Goal: Transaction & Acquisition: Purchase product/service

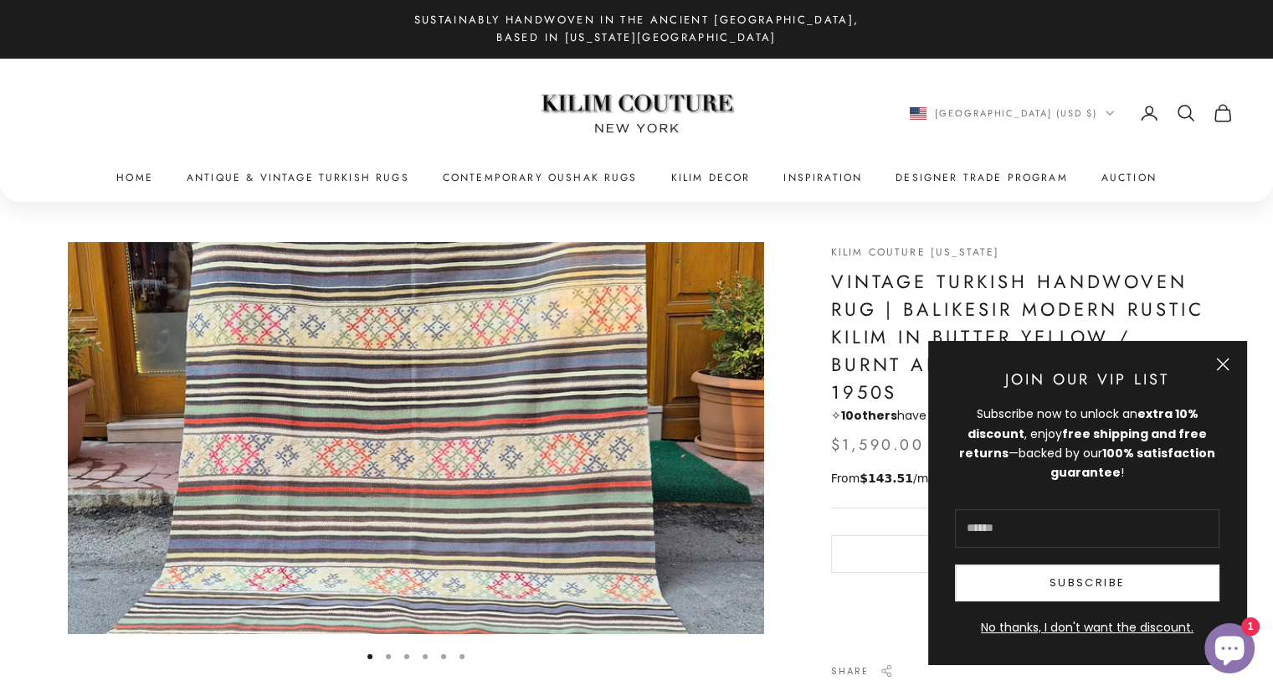
scroll to position [1, 0]
click at [1224, 357] on button "Close" at bounding box center [1222, 363] width 13 height 13
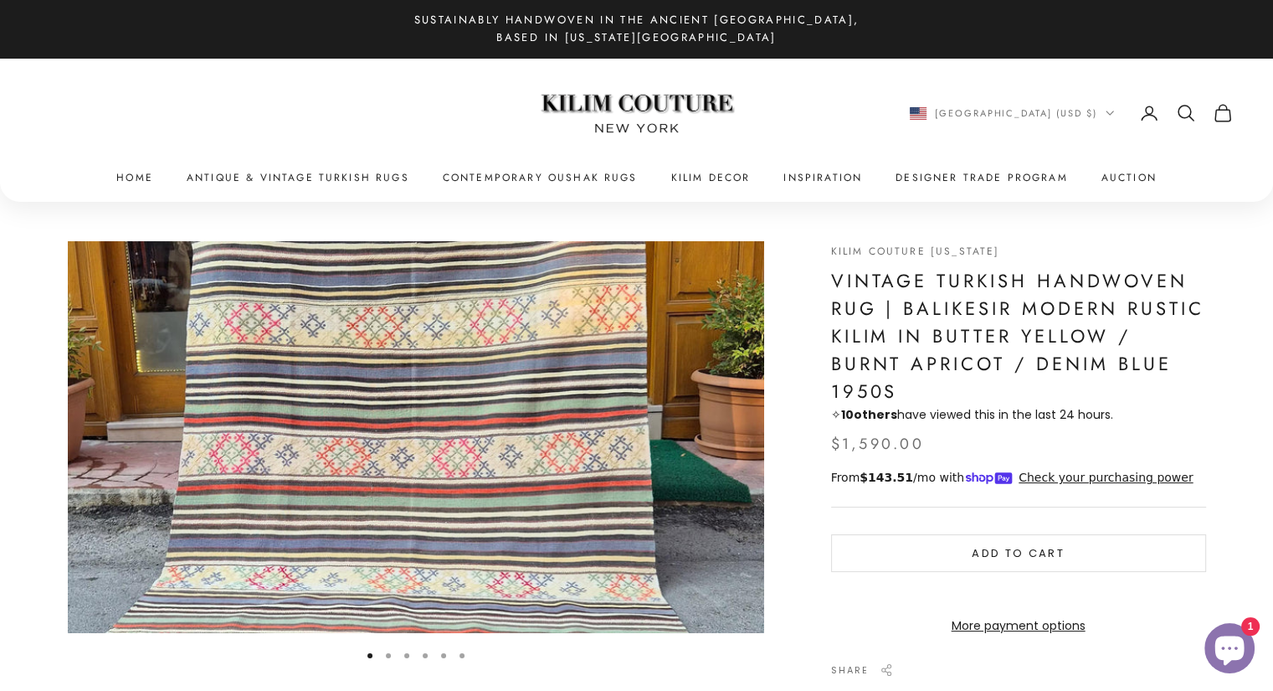
scroll to position [44, 0]
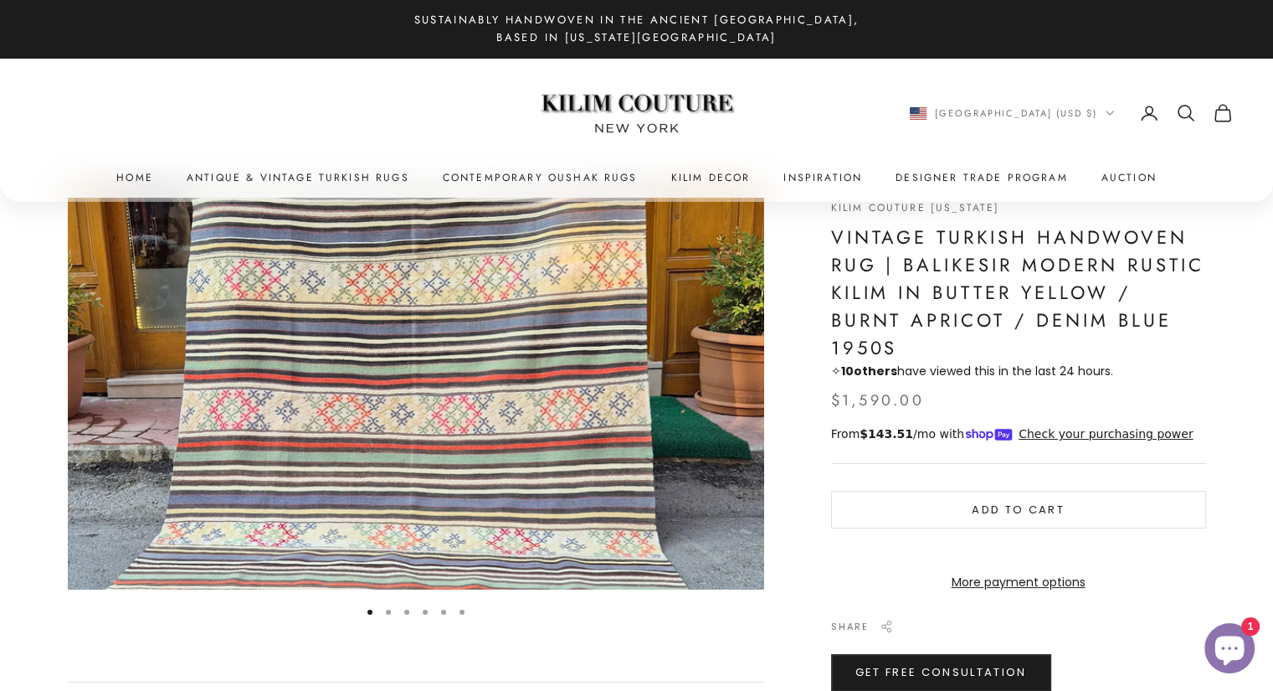
click at [387, 614] on button "Go to item 2" at bounding box center [388, 611] width 5 height 5
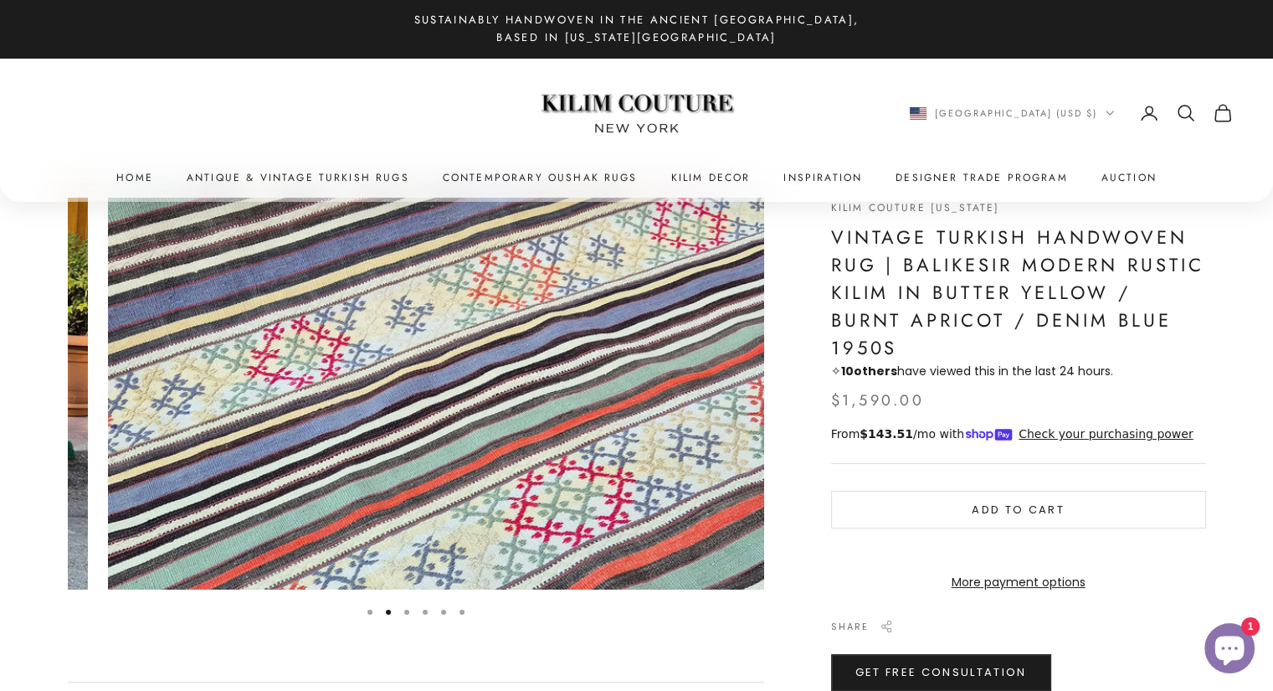
scroll to position [0, 717]
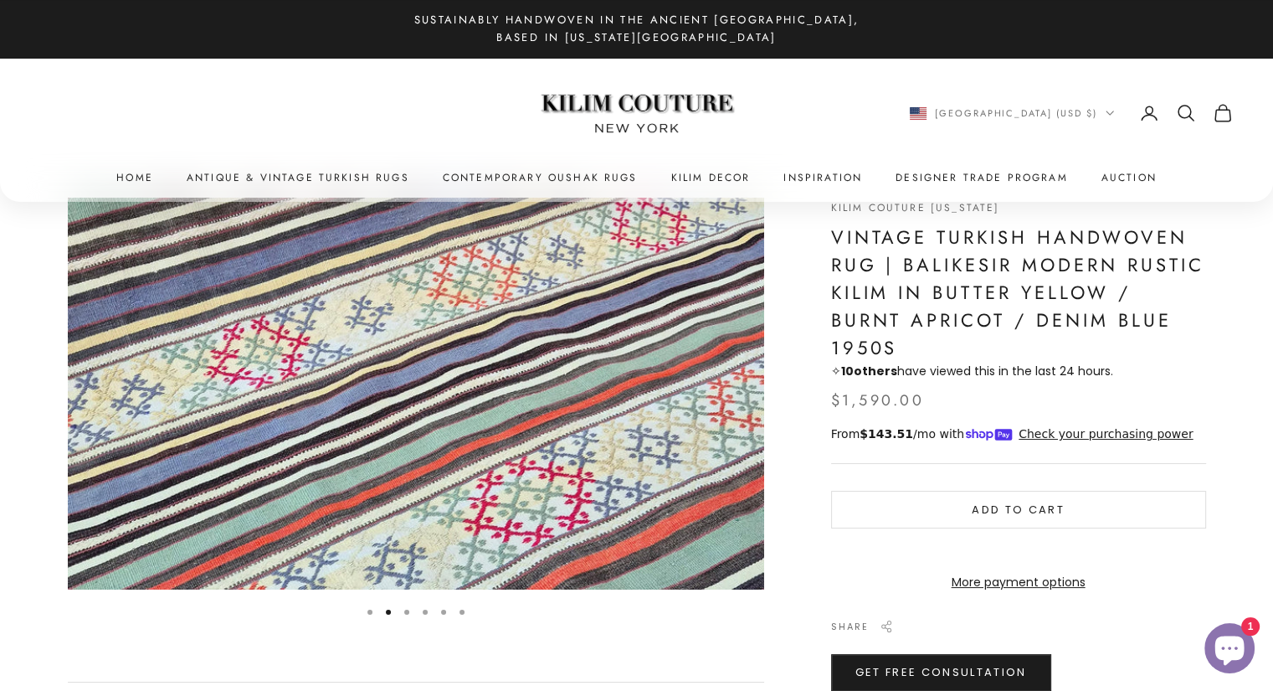
click at [425, 614] on button "Go to item 4" at bounding box center [425, 611] width 5 height 5
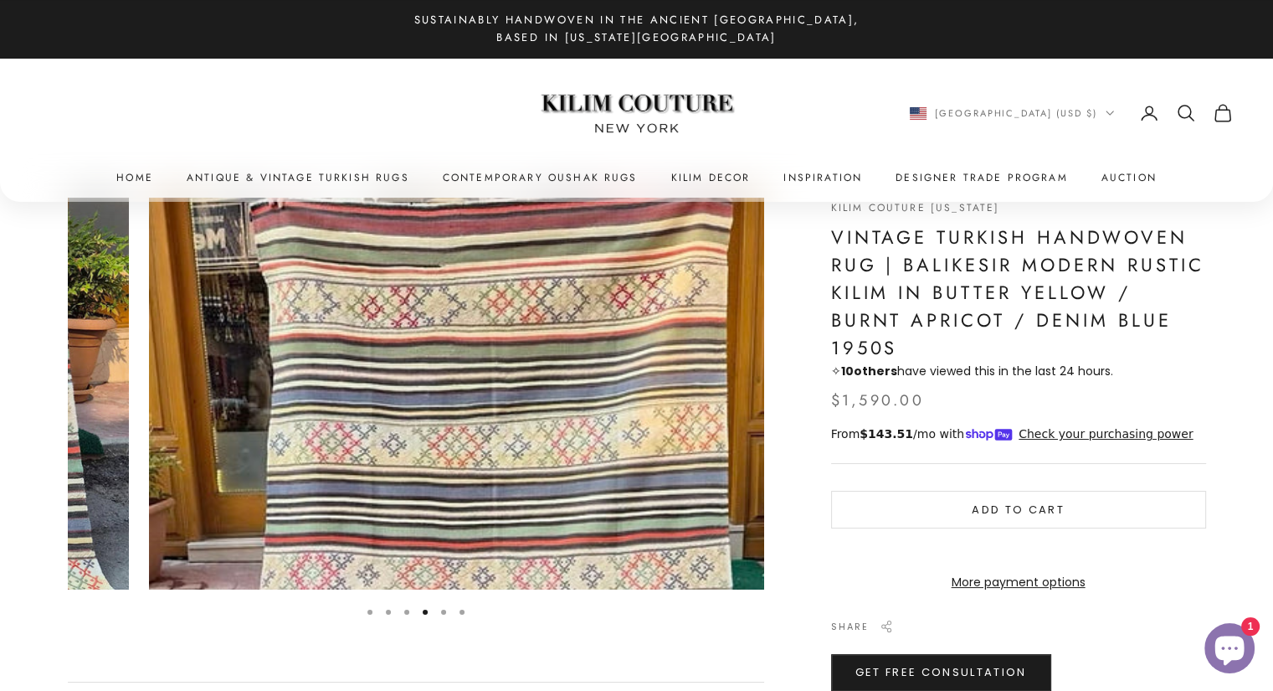
scroll to position [0, 2150]
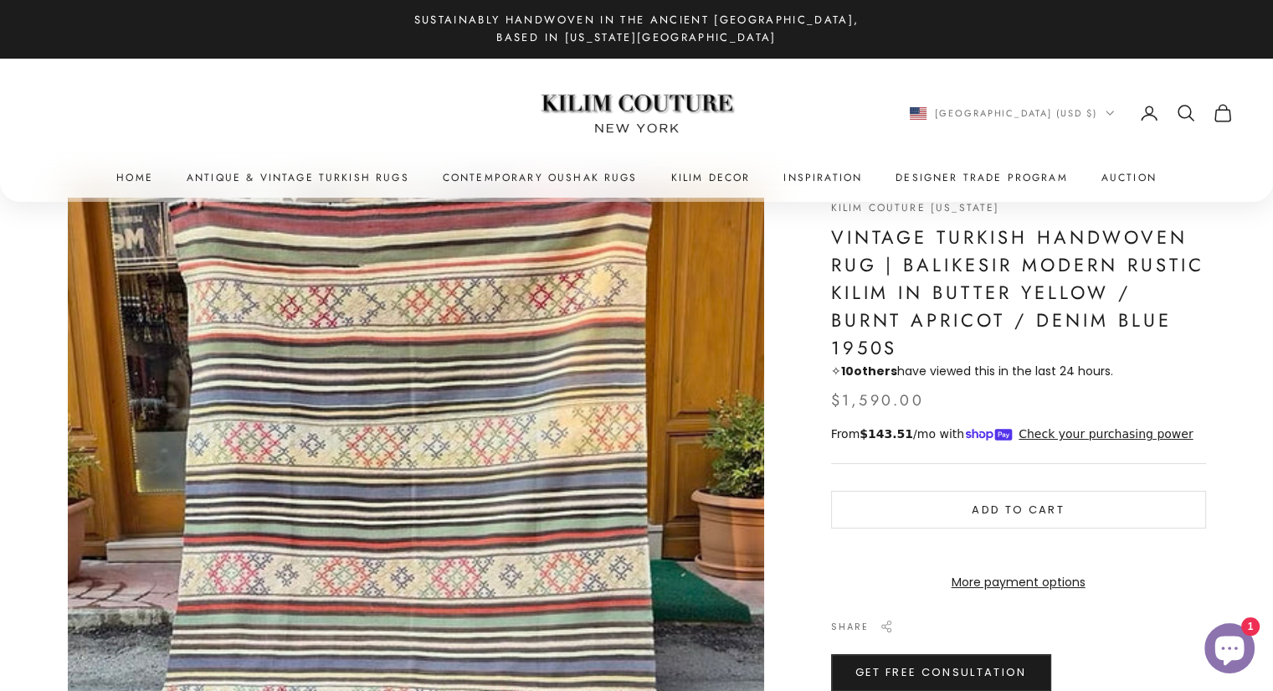
click at [481, 594] on img "Item 4 of 6" at bounding box center [416, 687] width 696 height 979
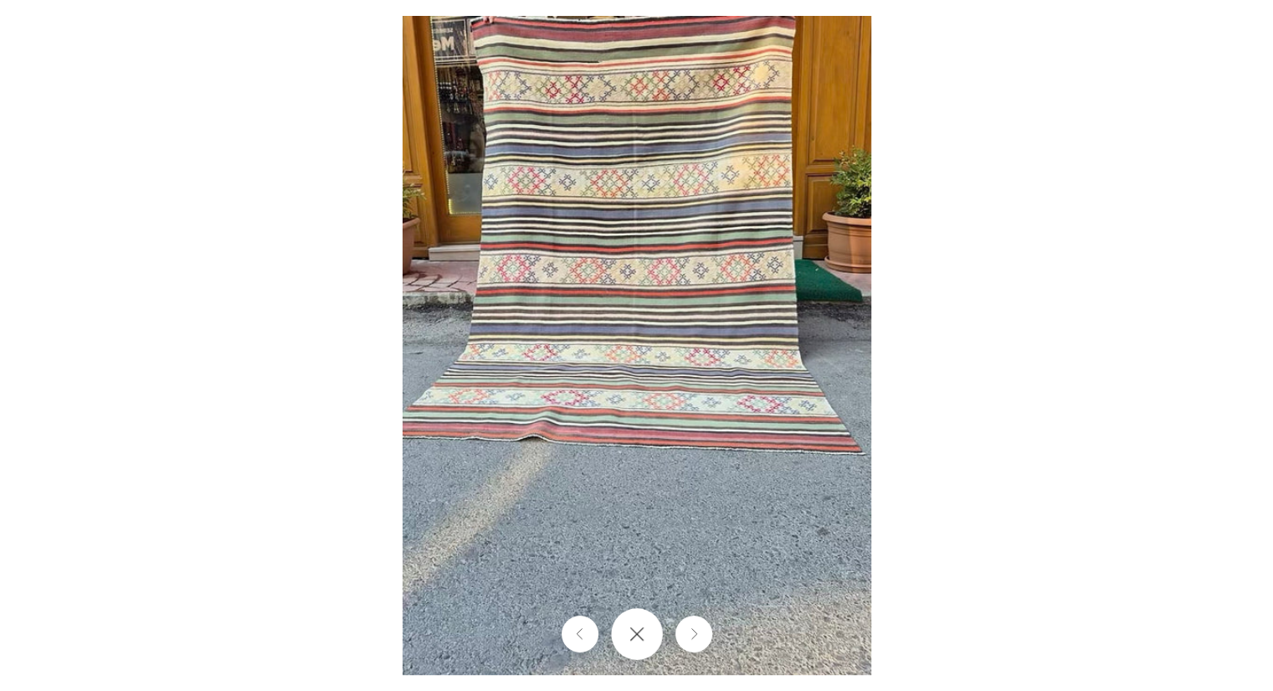
click at [633, 635] on icon "Close gallery" at bounding box center [637, 633] width 15 height 15
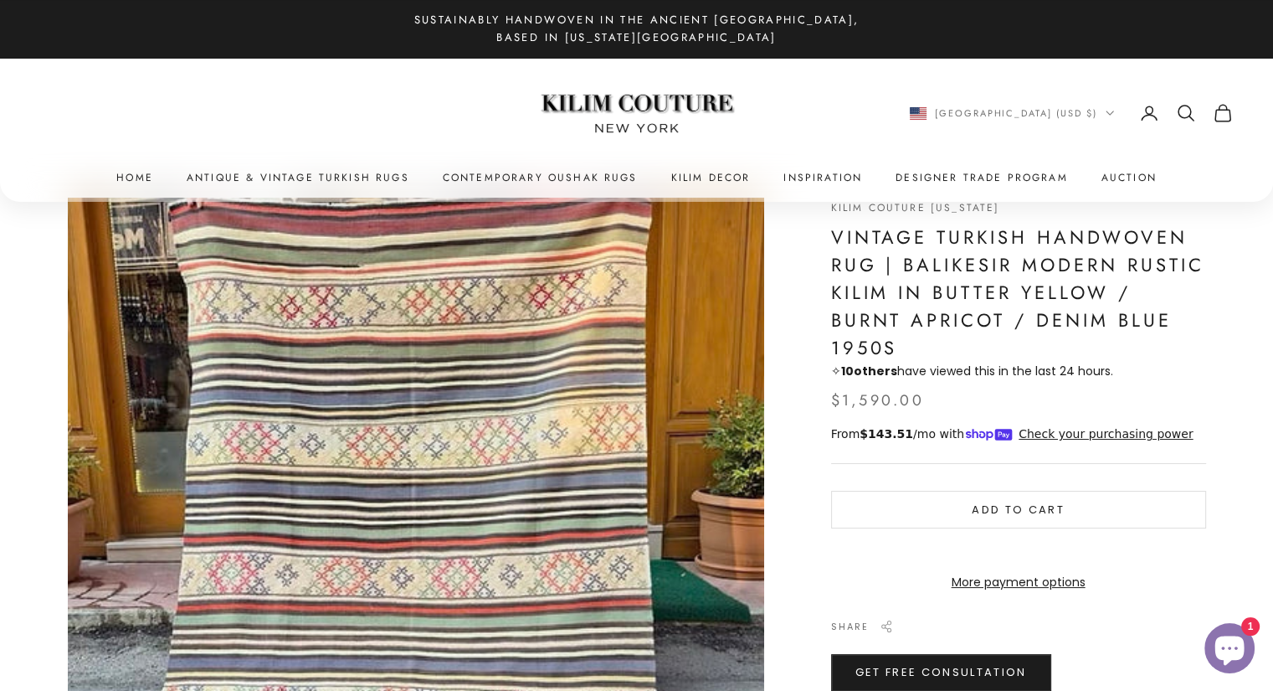
click at [599, 95] on img at bounding box center [636, 114] width 209 height 80
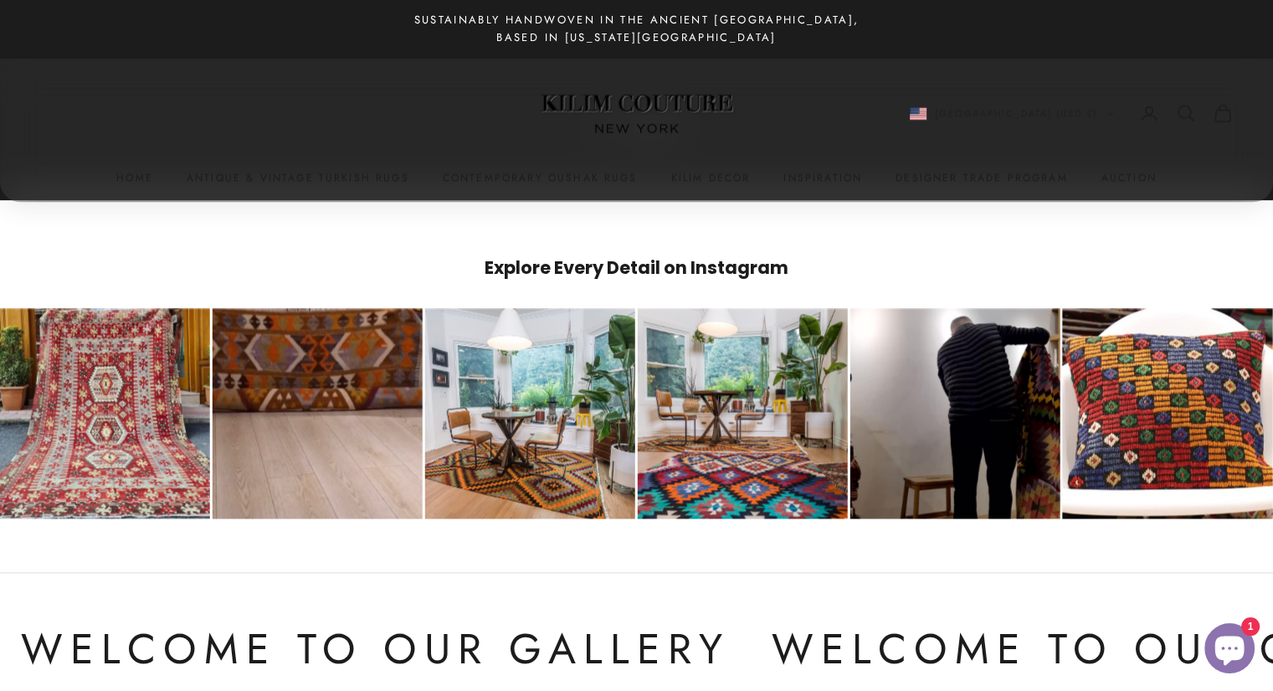
scroll to position [8548, 0]
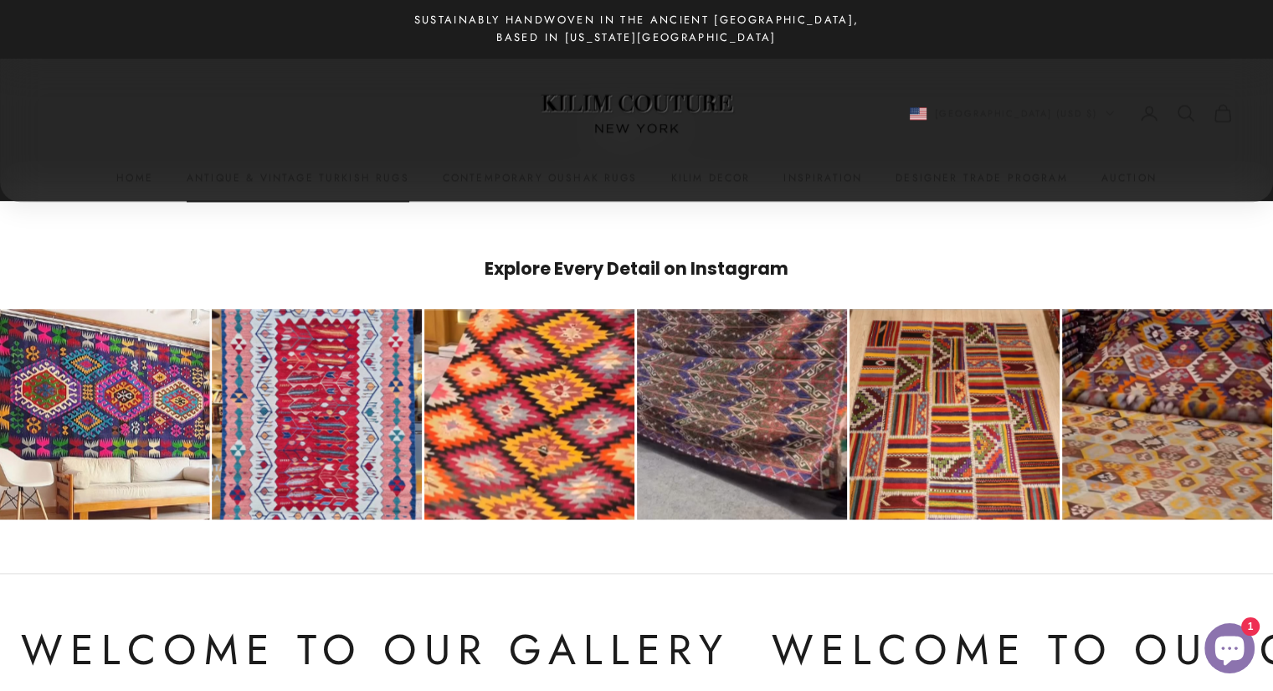
click at [347, 185] on link "Antique & Vintage Turkish Rugs" at bounding box center [298, 177] width 223 height 17
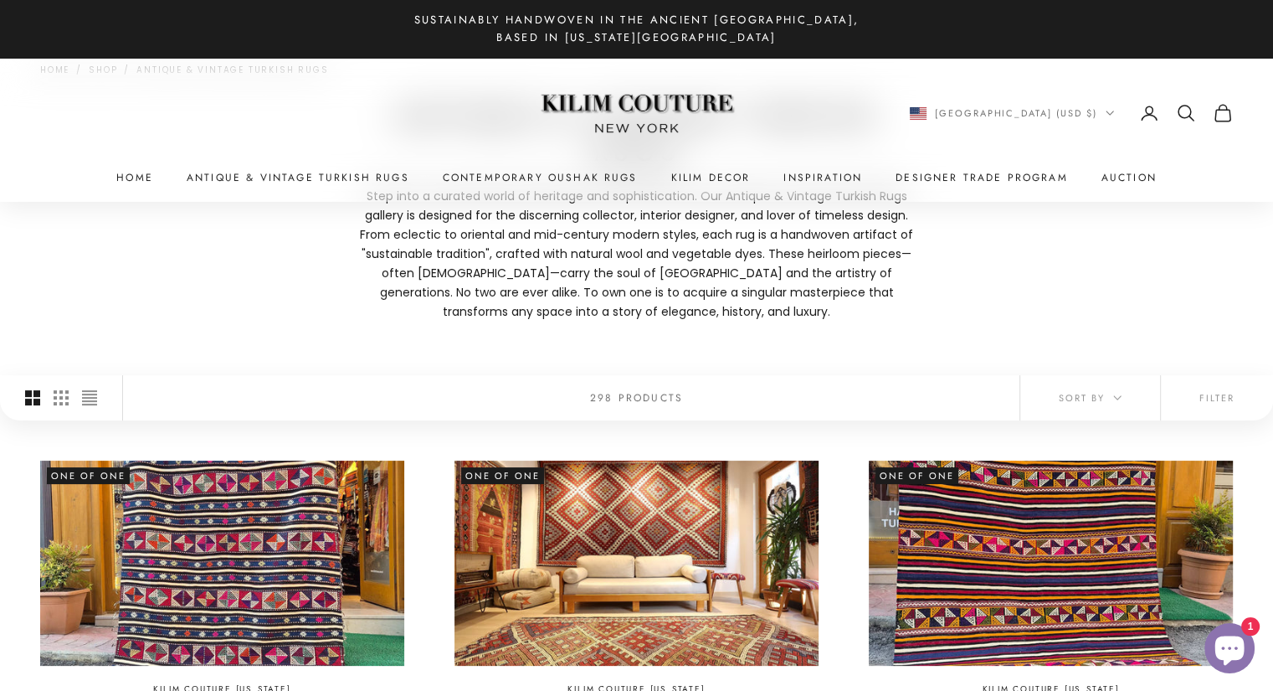
scroll to position [198, 0]
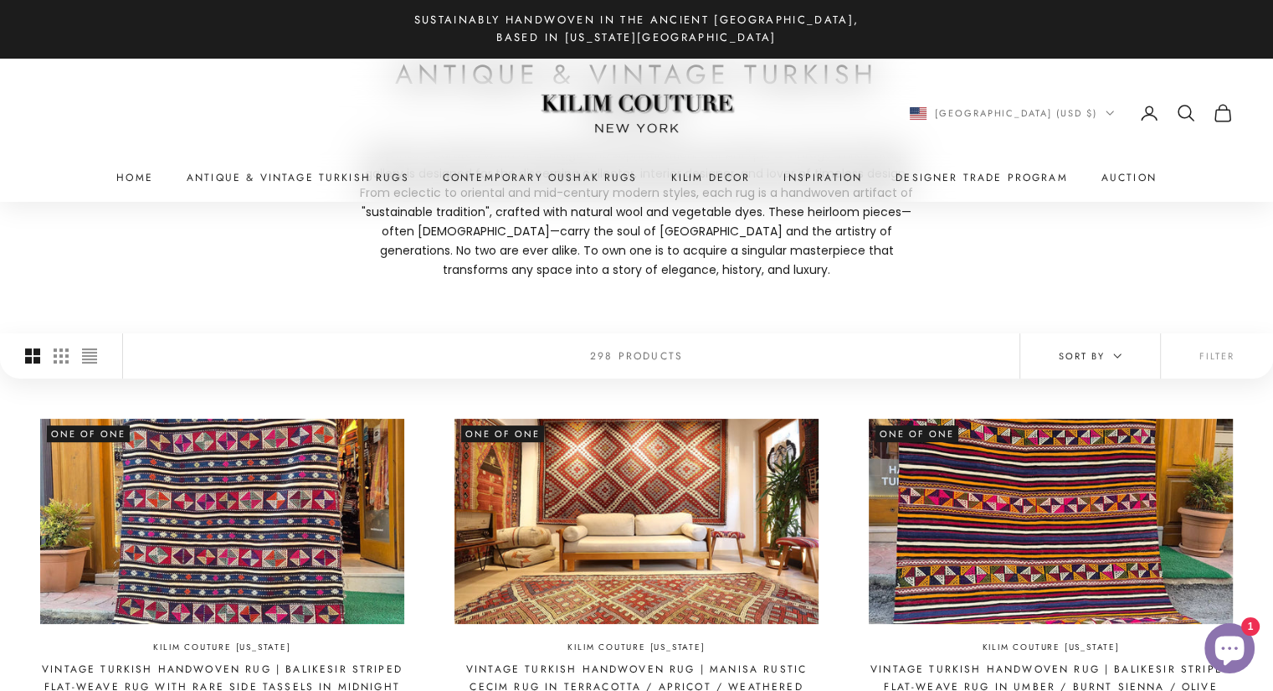
click at [1127, 340] on button "Sort by" at bounding box center [1090, 355] width 140 height 45
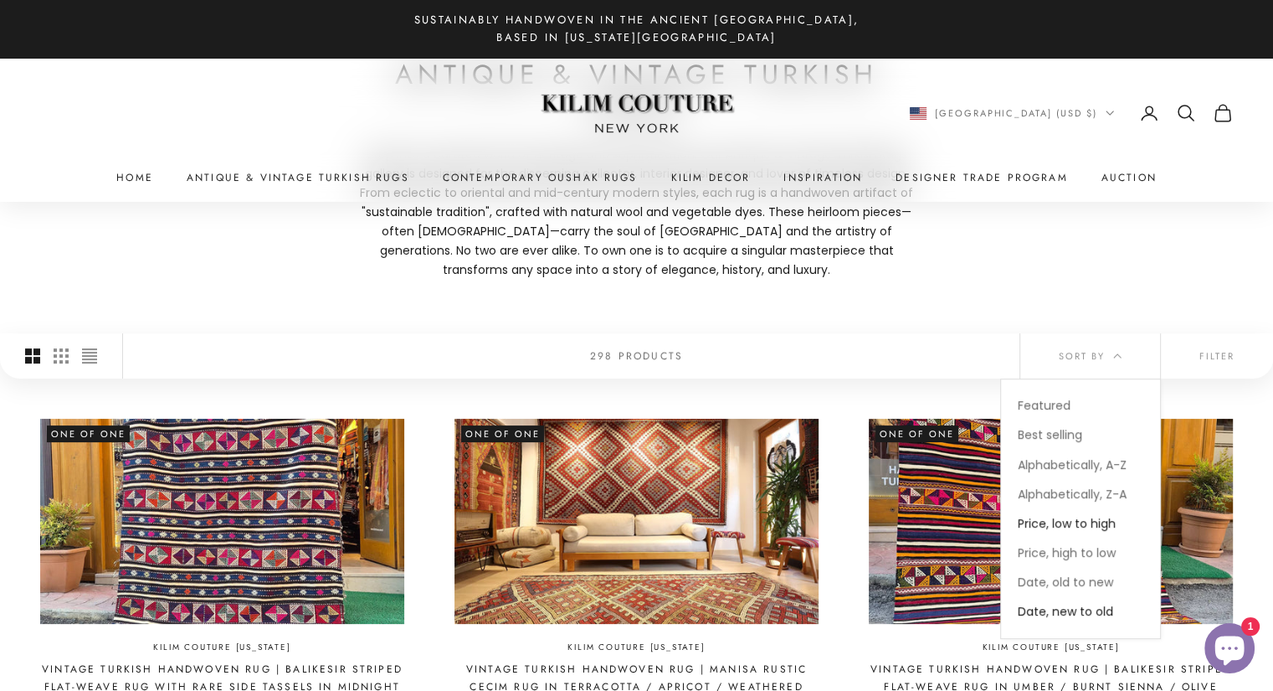
click at [1085, 524] on span "Price, low to high" at bounding box center [1067, 523] width 98 height 17
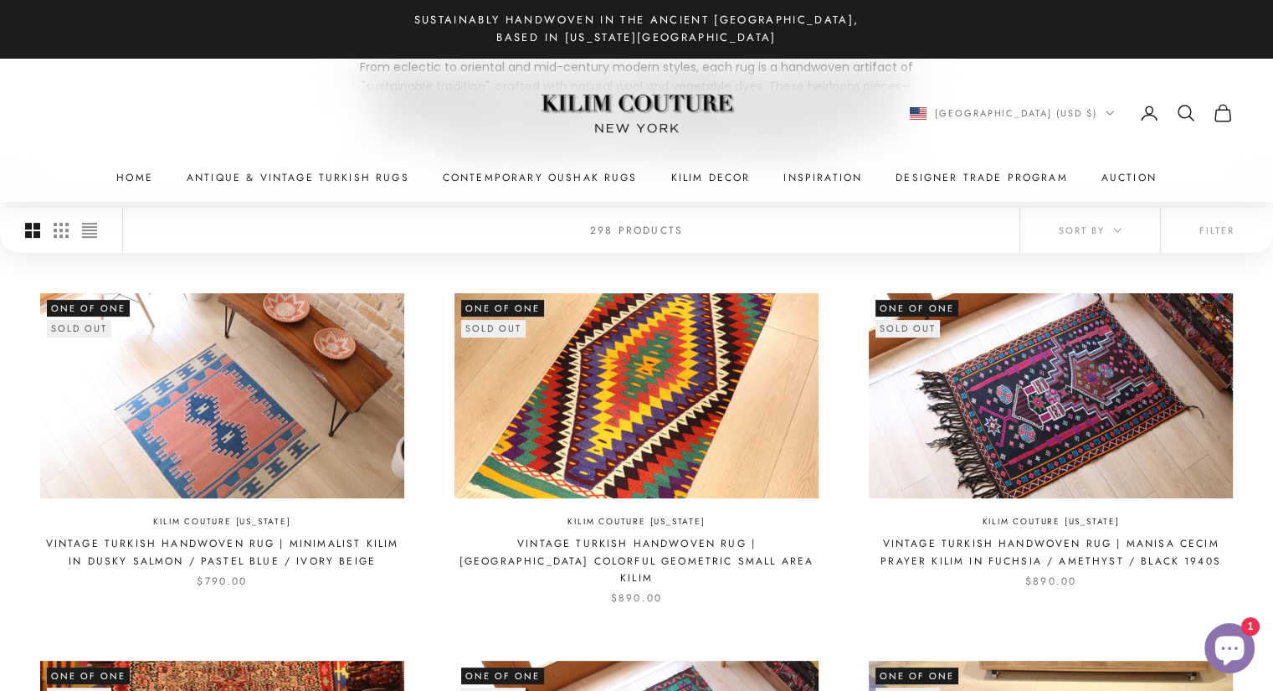
scroll to position [352, 0]
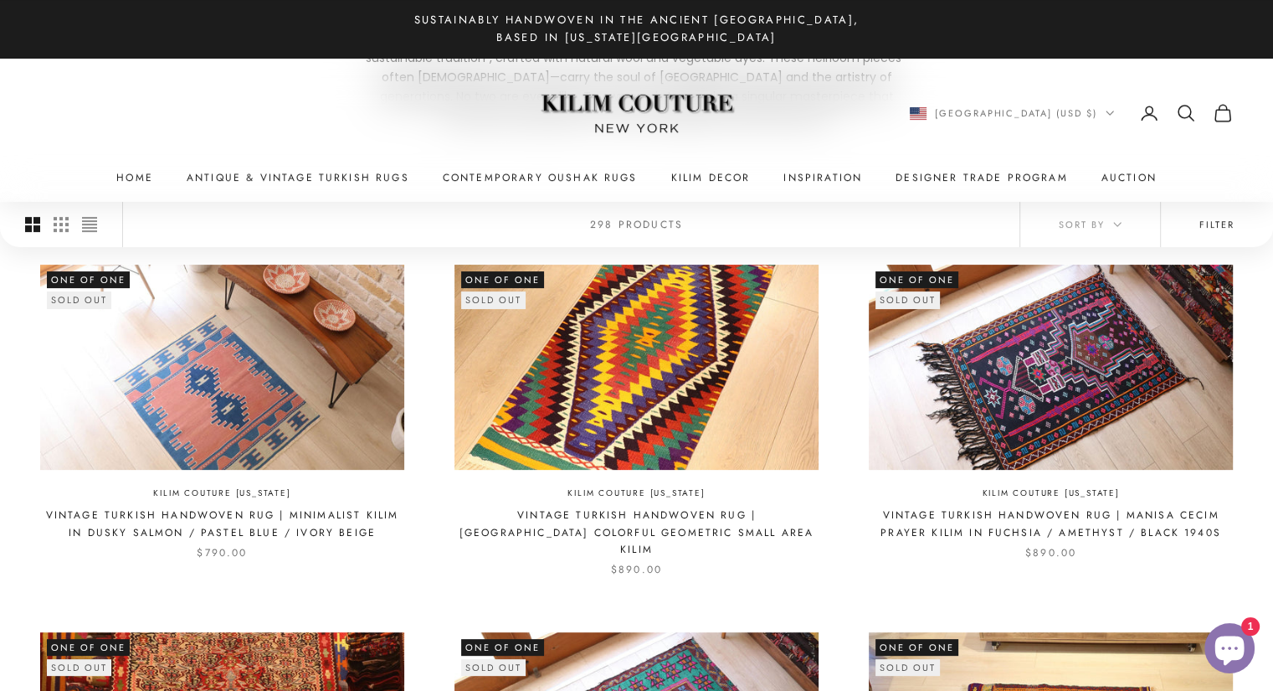
click at [1229, 212] on button "Filter" at bounding box center [1217, 224] width 112 height 45
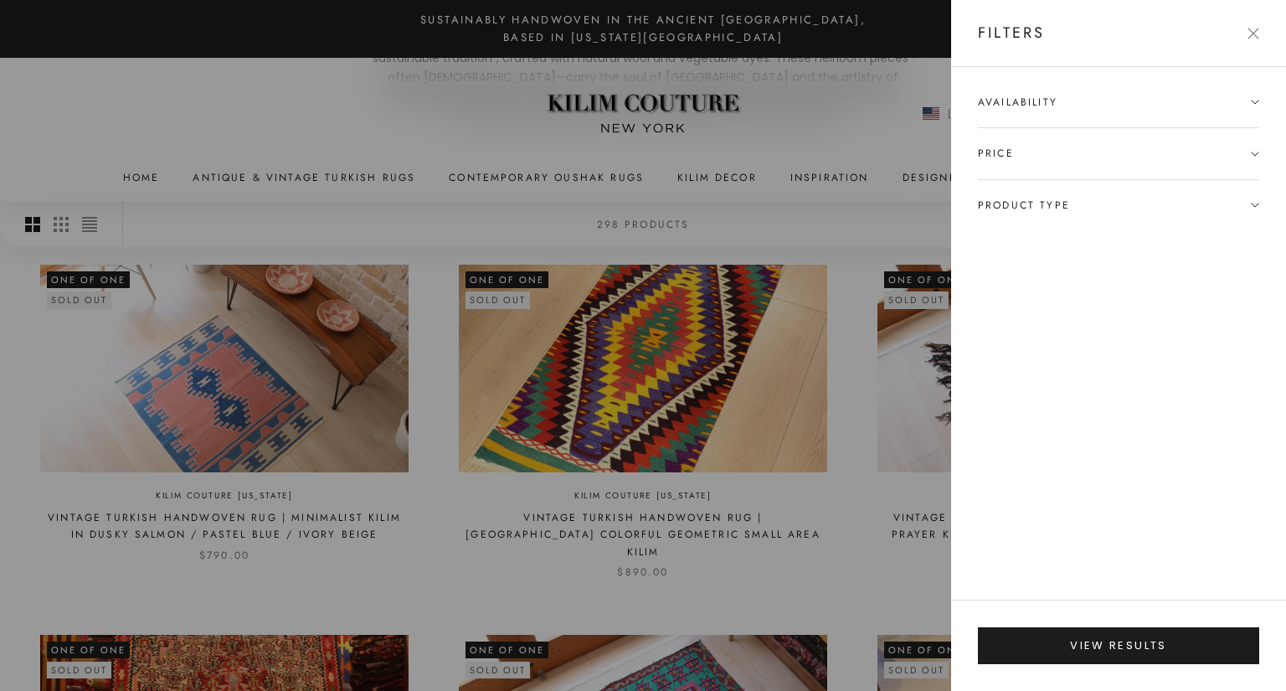
click at [1054, 112] on span "Availability" at bounding box center [1118, 110] width 281 height 33
click at [1054, 131] on label "In stock only" at bounding box center [1054, 133] width 73 height 19
click at [1057, 188] on span "Price" at bounding box center [1118, 186] width 281 height 50
click at [1052, 249] on span "Product type" at bounding box center [1118, 238] width 281 height 50
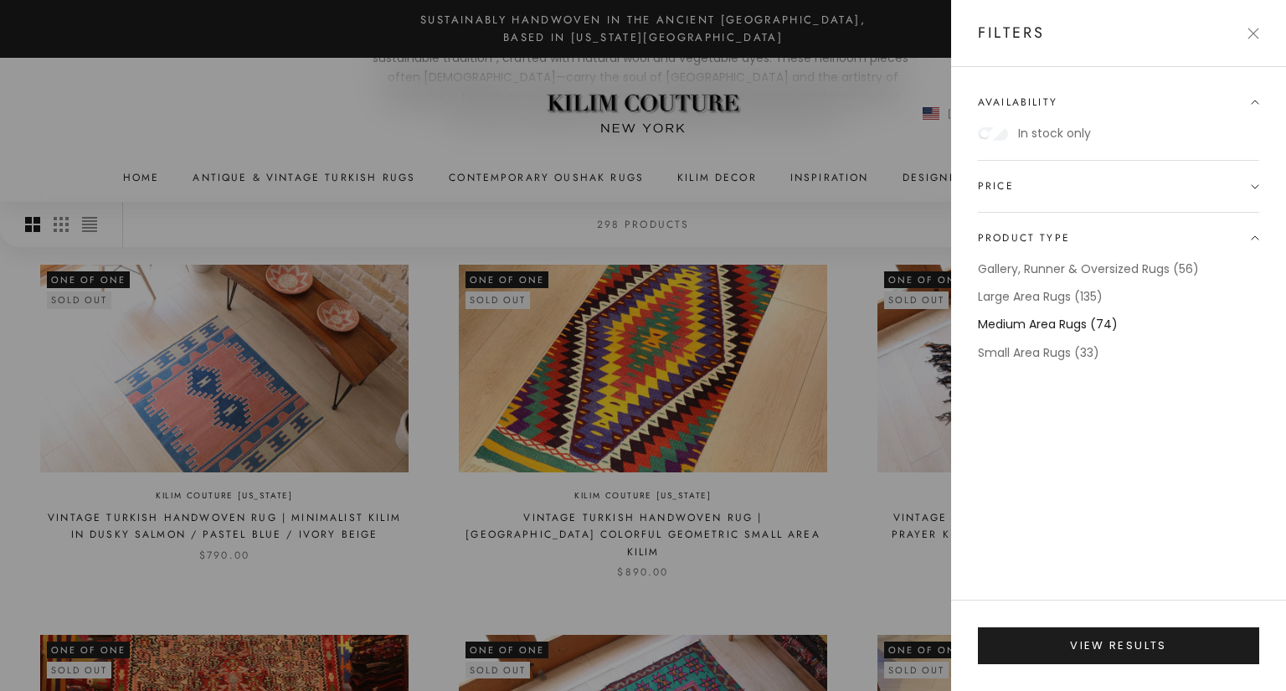
click at [1062, 322] on label "Medium Area Rugs (74)" at bounding box center [1048, 324] width 140 height 19
click at [1070, 268] on label "Gallery, Runner & Oversized Rugs (56)" at bounding box center [1088, 269] width 221 height 19
click at [1072, 272] on label "Gallery, Runner & Oversized Rugs (56)" at bounding box center [1088, 269] width 221 height 19
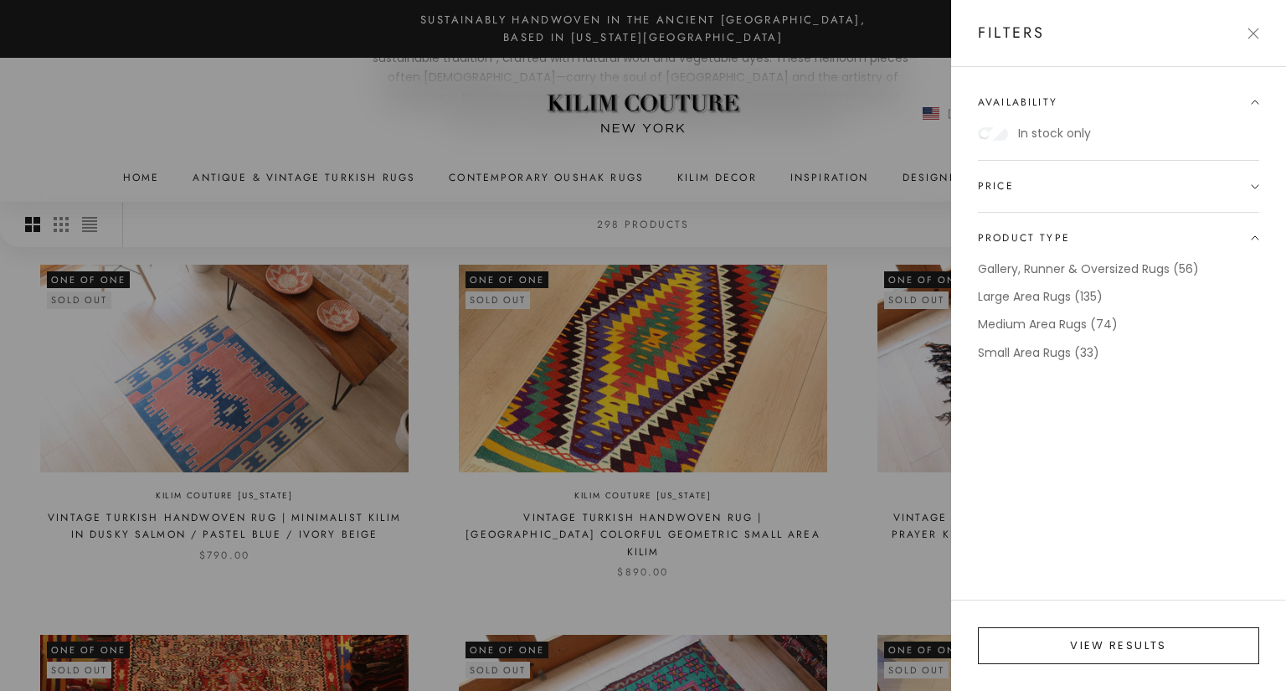
click at [1099, 637] on button "View results" at bounding box center [1118, 645] width 281 height 37
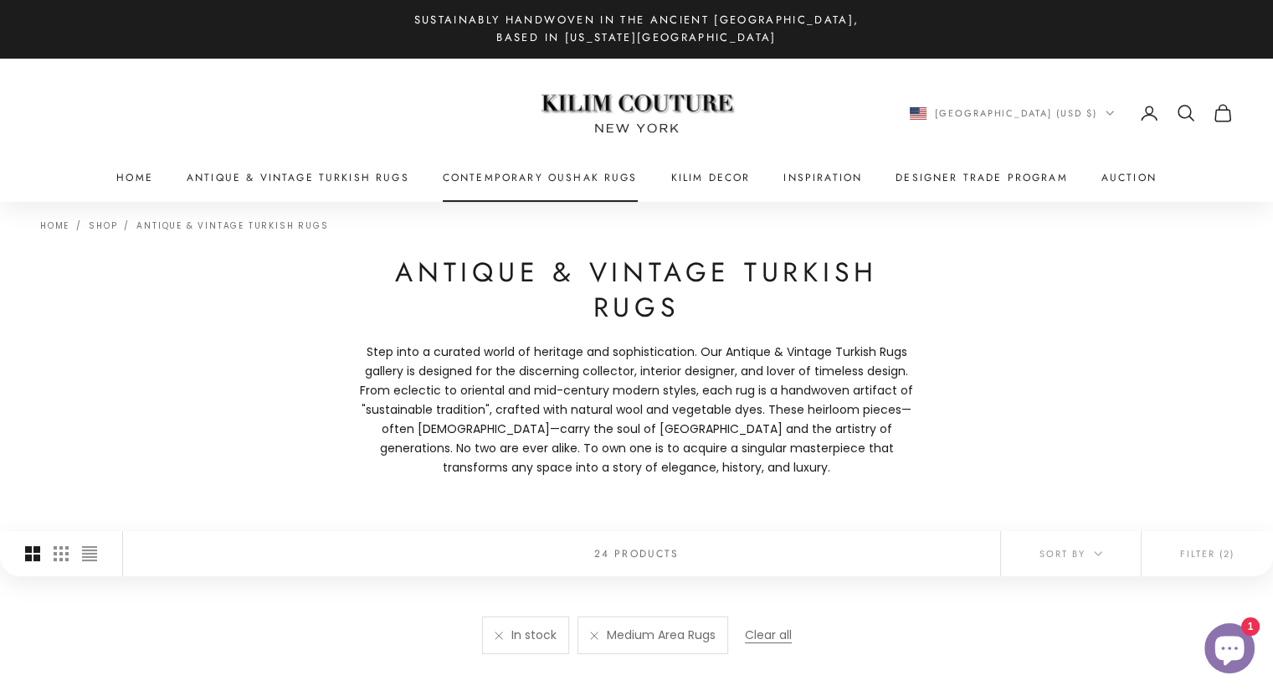
click at [563, 185] on link "Contemporary Oushak Rugs" at bounding box center [540, 177] width 195 height 17
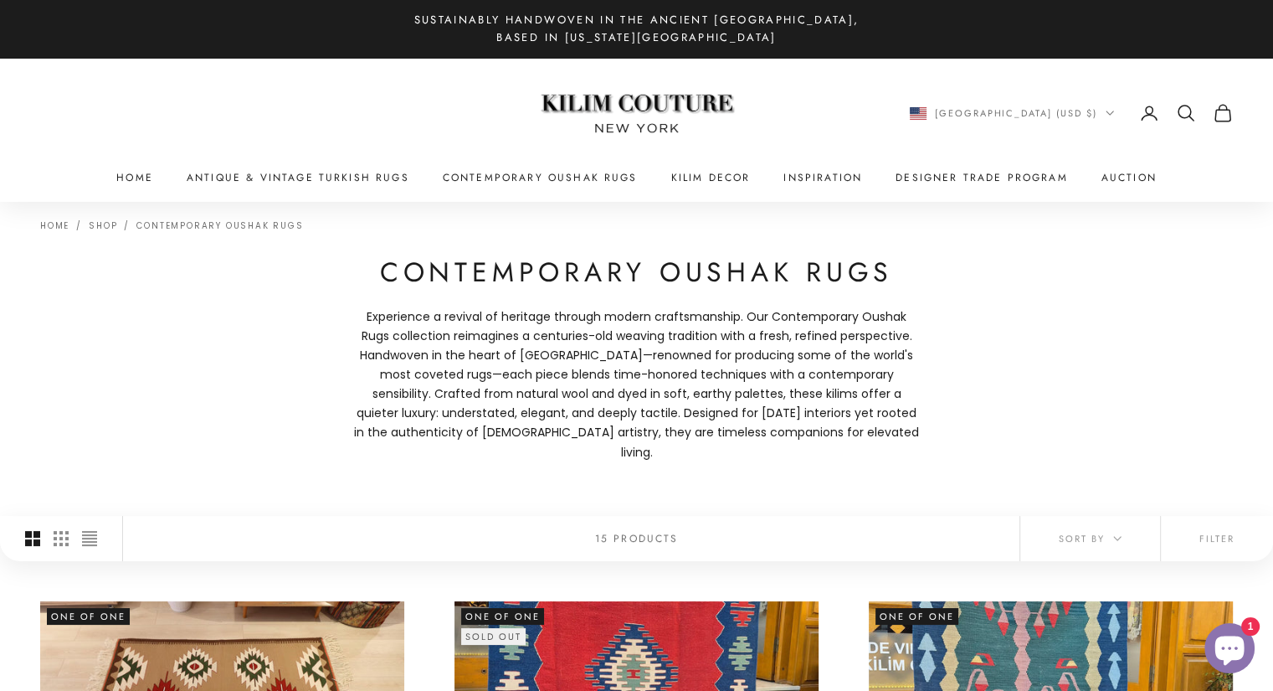
scroll to position [223, 0]
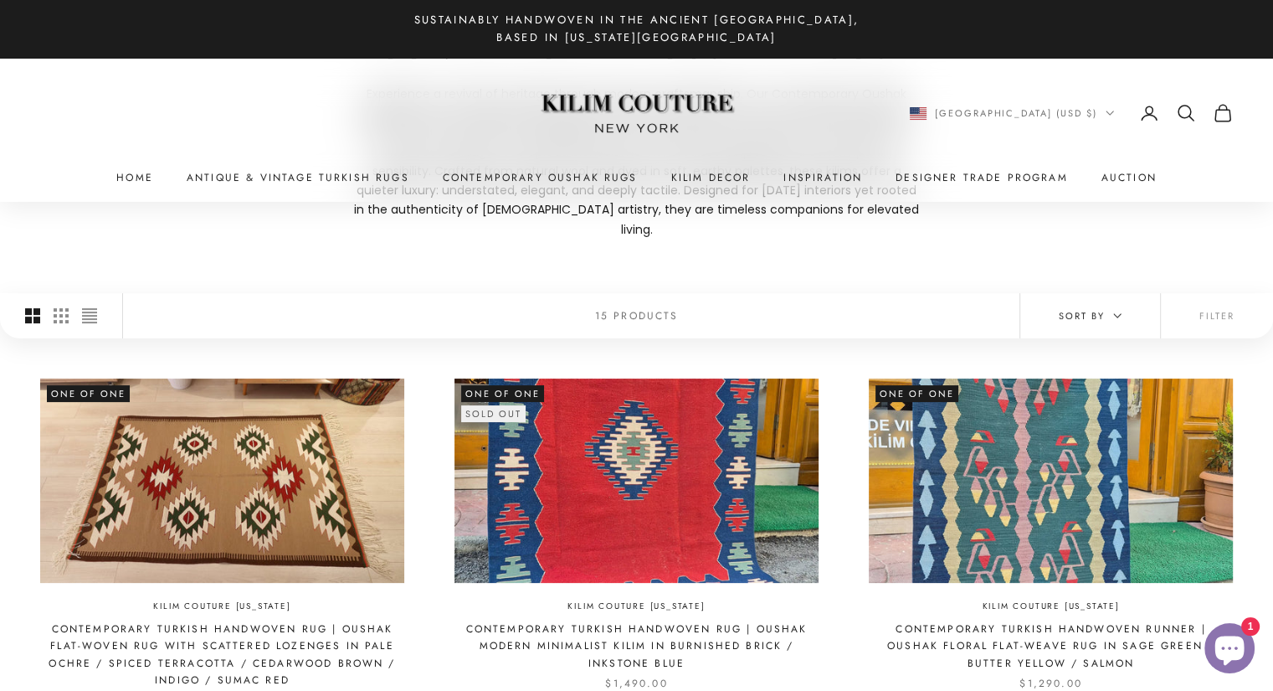
click at [1091, 308] on span "Sort by" at bounding box center [1090, 315] width 63 height 15
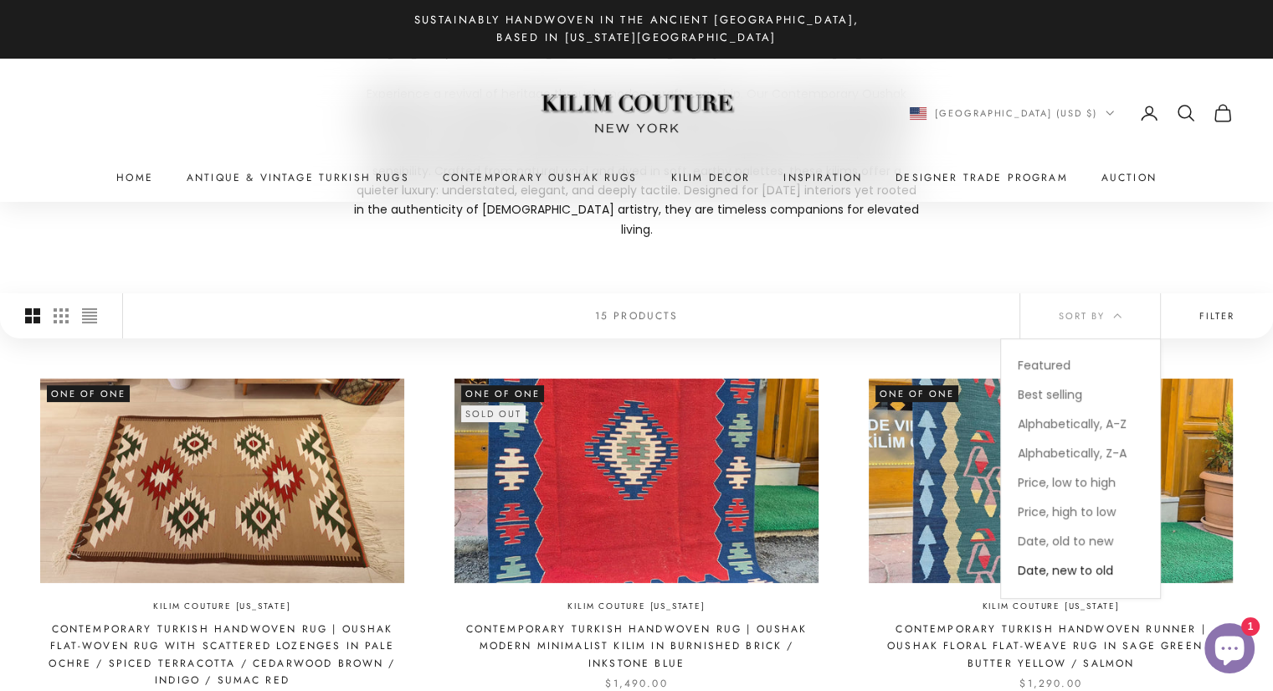
click at [1210, 304] on button "Filter" at bounding box center [1217, 315] width 112 height 45
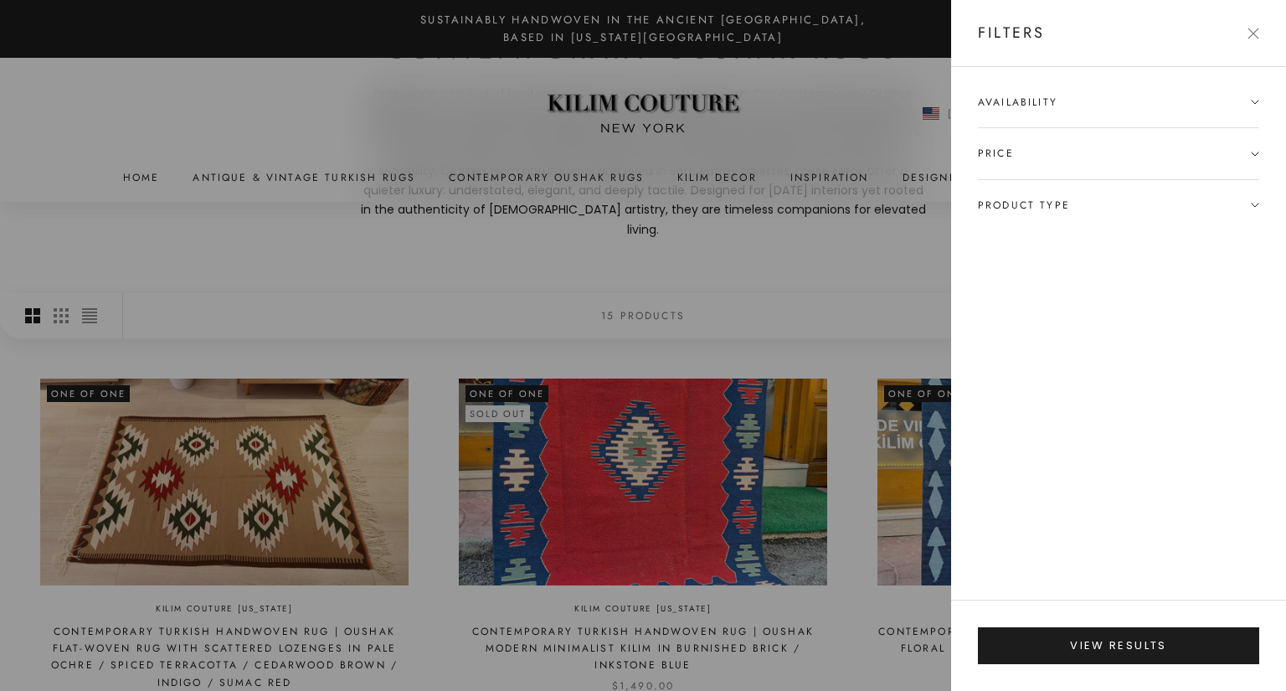
click at [1042, 189] on span "Product type" at bounding box center [1118, 205] width 281 height 50
click at [1087, 257] on label "Medium Area Rugs (10)" at bounding box center [1045, 263] width 135 height 19
click at [1038, 89] on div "Availability In stock only Price $ to $ Product type Gallery, Runner & Oversize…" at bounding box center [1118, 333] width 335 height 532
click at [1038, 93] on div "Availability In stock only Price $ to $ Product type Gallery, Runner & Oversize…" at bounding box center [1118, 333] width 335 height 532
click at [1040, 96] on span "Availability" at bounding box center [1018, 102] width 80 height 17
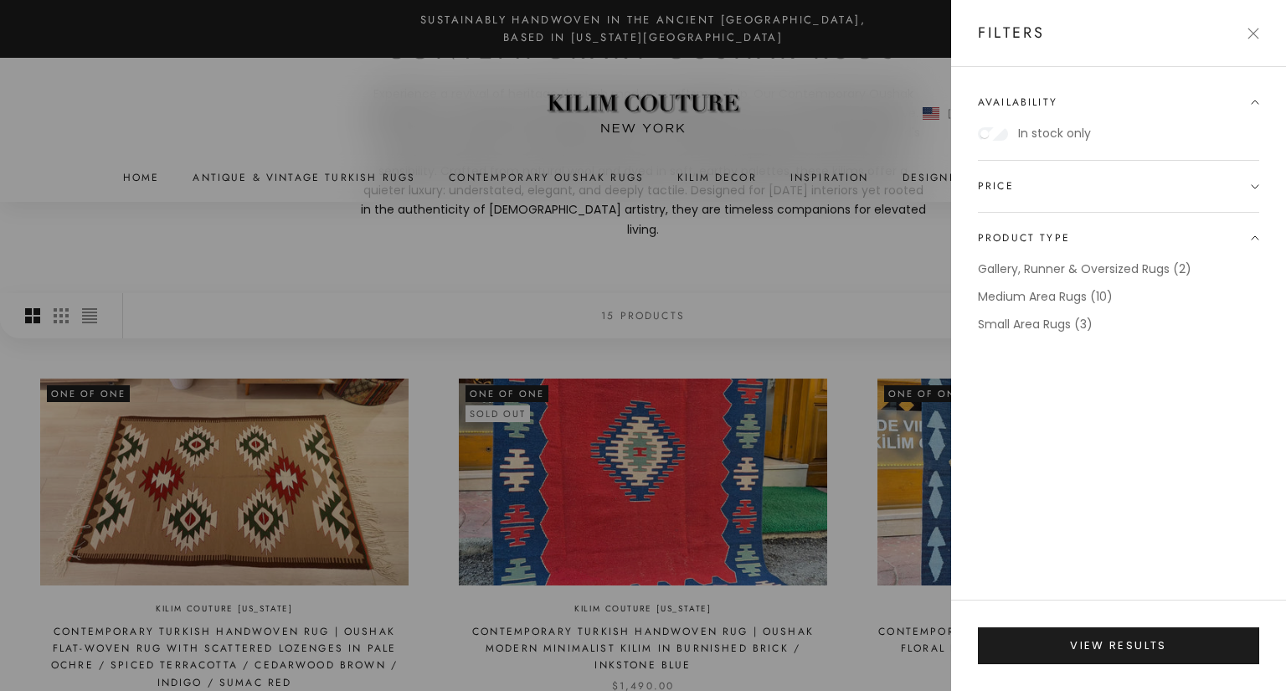
click at [1063, 135] on label "In stock only" at bounding box center [1054, 133] width 73 height 19
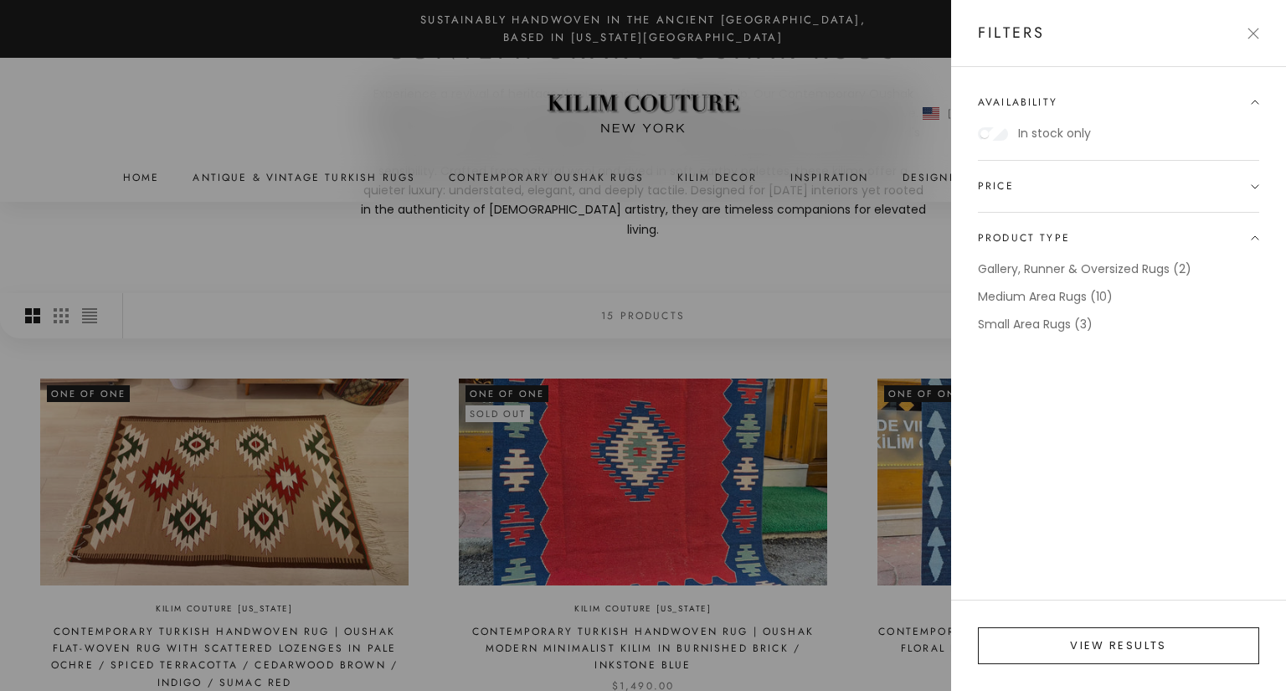
click at [1154, 654] on button "View results" at bounding box center [1118, 645] width 281 height 37
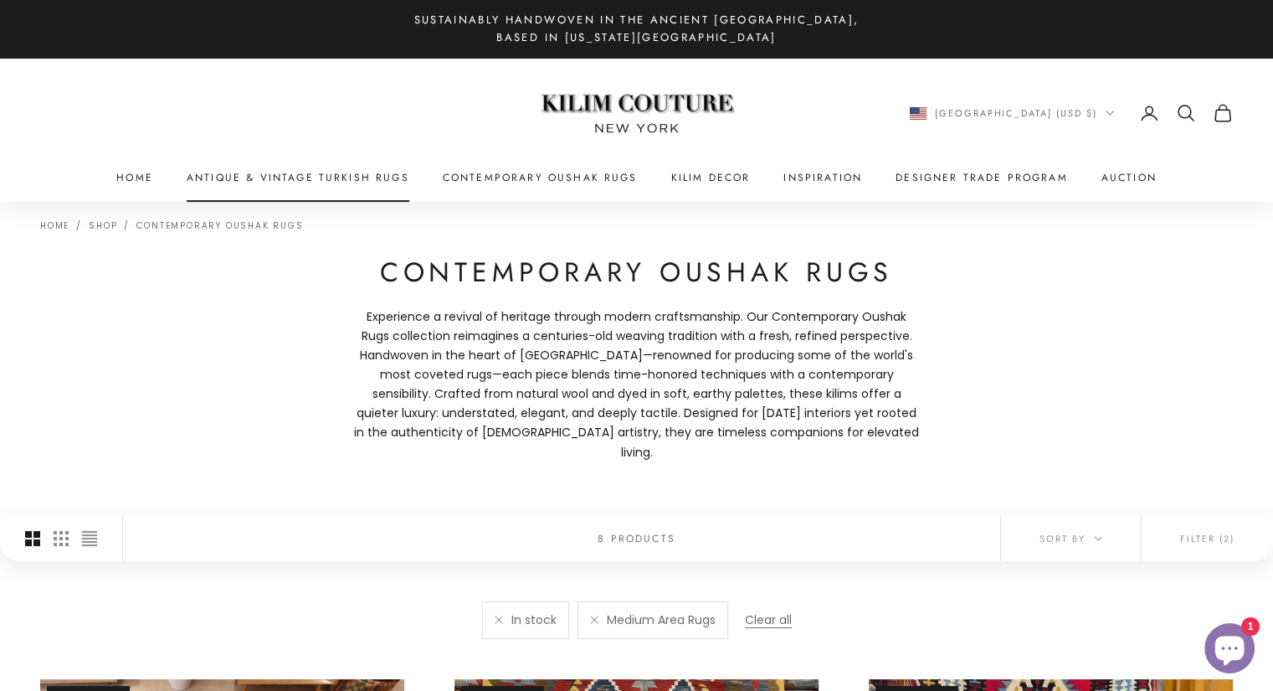
click at [311, 172] on link "Antique & Vintage Turkish Rugs" at bounding box center [298, 177] width 223 height 17
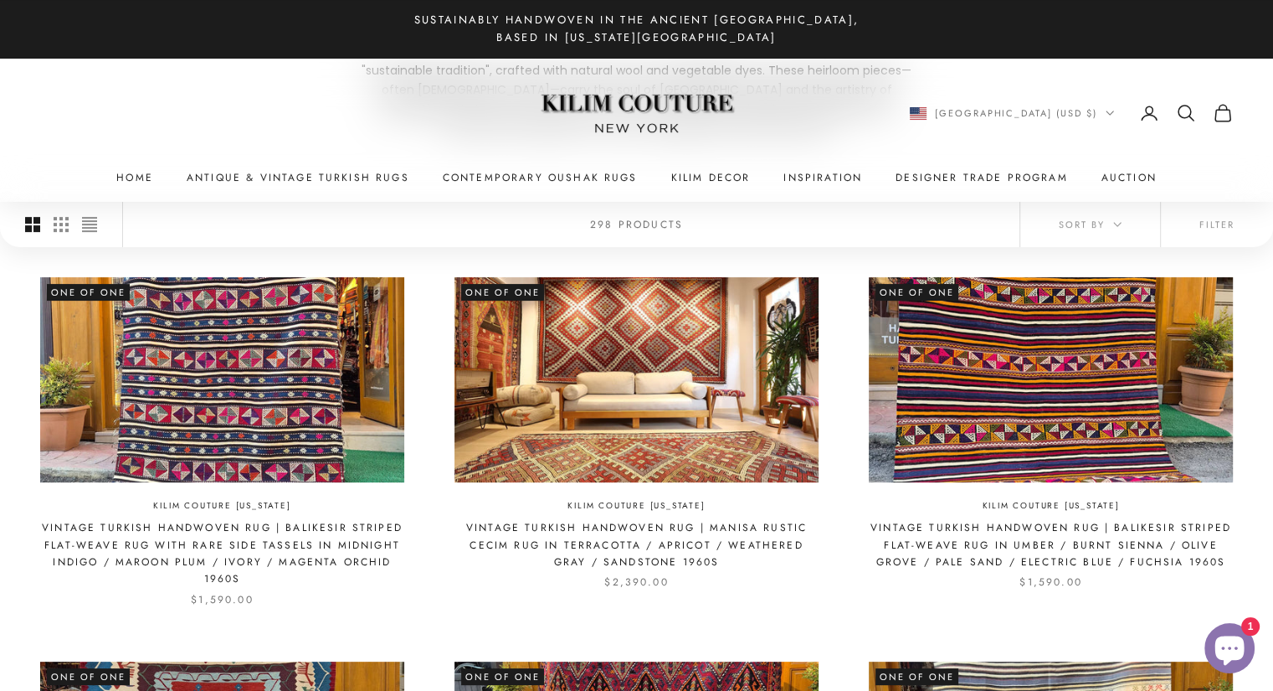
scroll to position [340, 0]
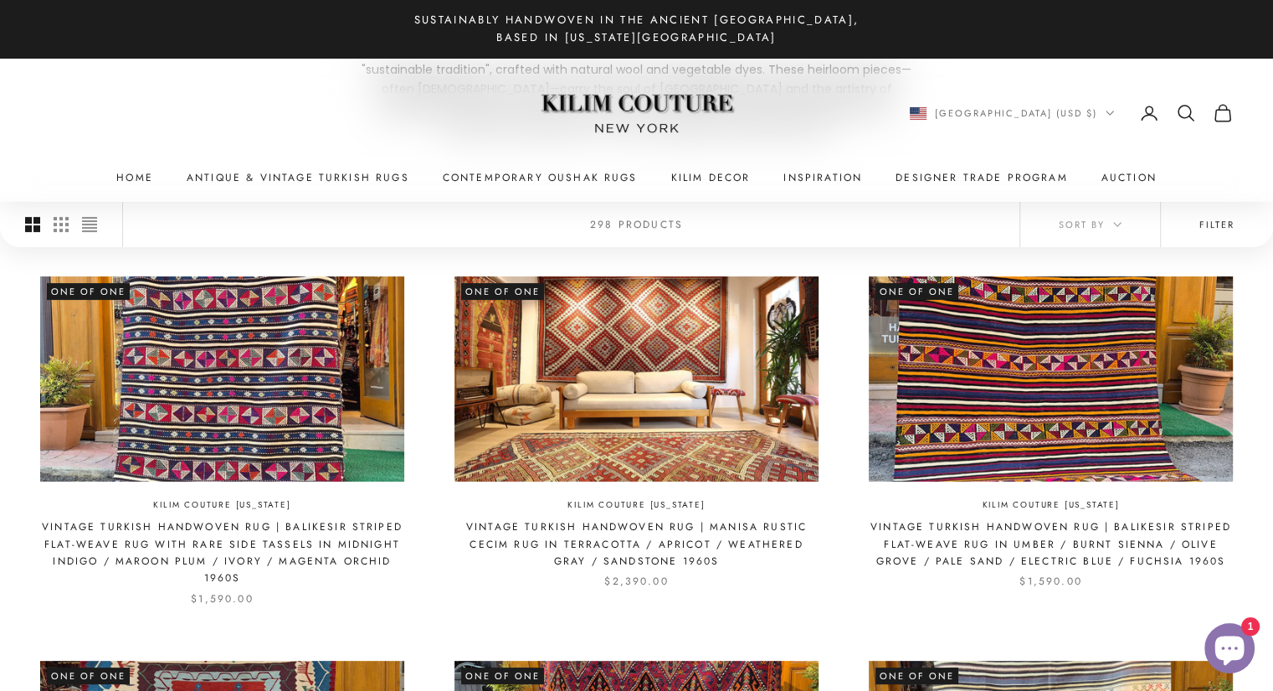
click at [1195, 224] on button "Filter" at bounding box center [1217, 224] width 112 height 45
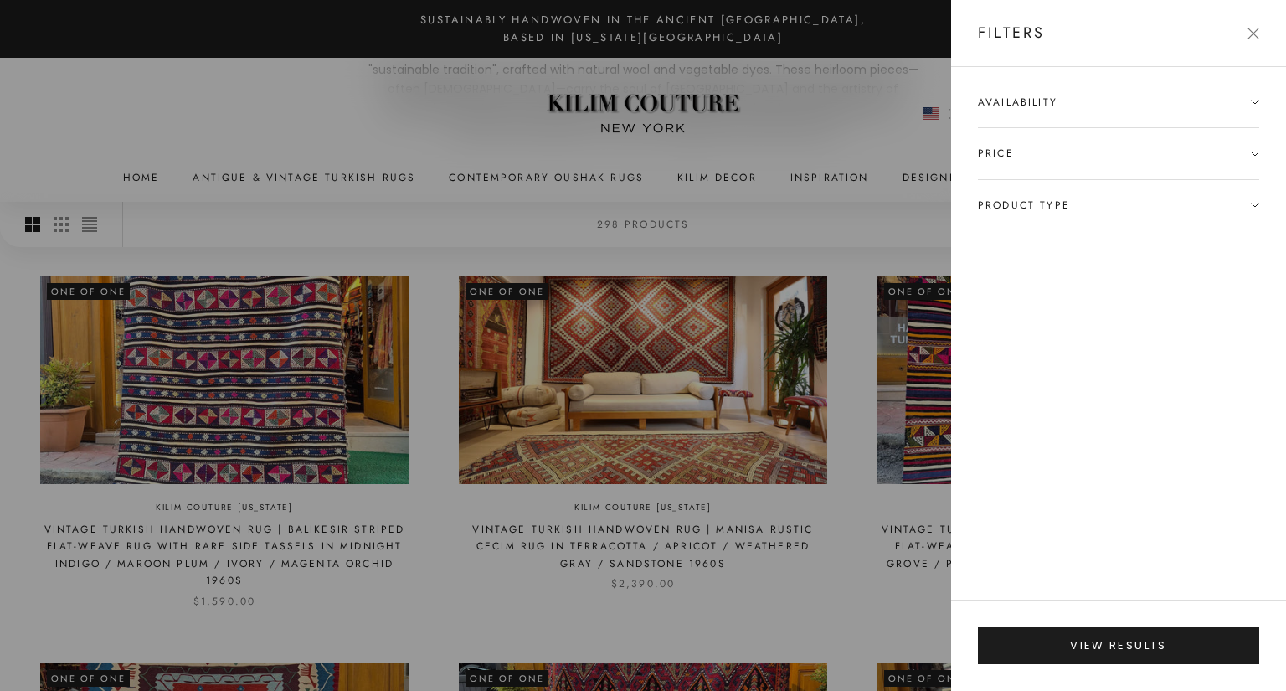
click at [1147, 111] on span "Availability" at bounding box center [1118, 110] width 281 height 33
click at [1148, 117] on span "Availability" at bounding box center [1118, 110] width 281 height 33
click at [1147, 131] on div "In stock only" at bounding box center [1110, 133] width 265 height 19
click at [1082, 125] on label "In stock only" at bounding box center [1054, 133] width 73 height 19
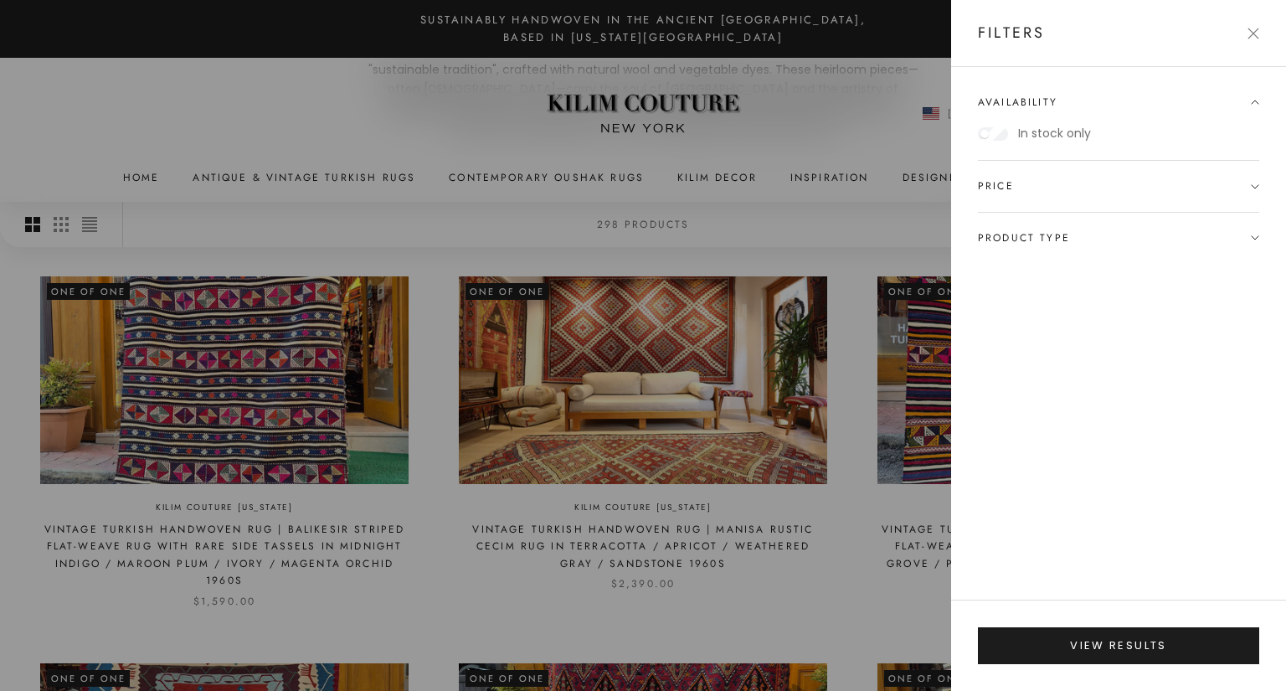
click at [1078, 237] on span "Product type" at bounding box center [1118, 238] width 281 height 50
click at [1068, 327] on label "Medium Area Rugs (74)" at bounding box center [1048, 324] width 140 height 19
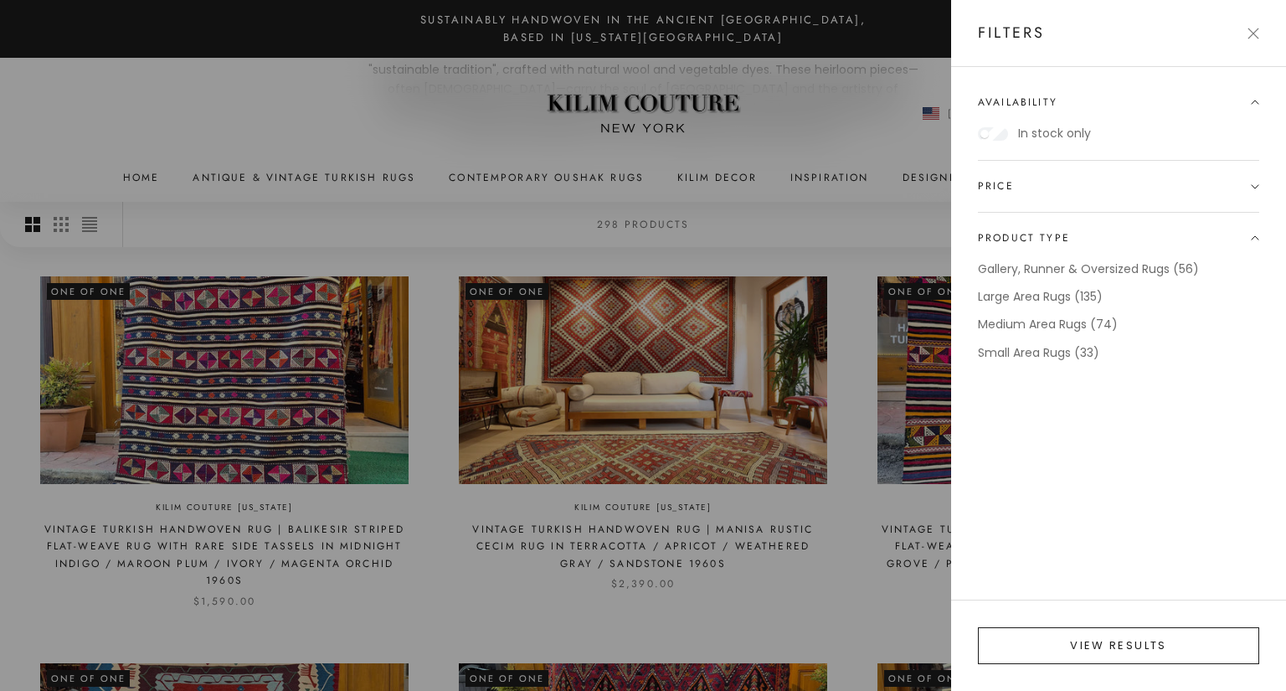
click at [1144, 632] on button "View results" at bounding box center [1118, 645] width 281 height 37
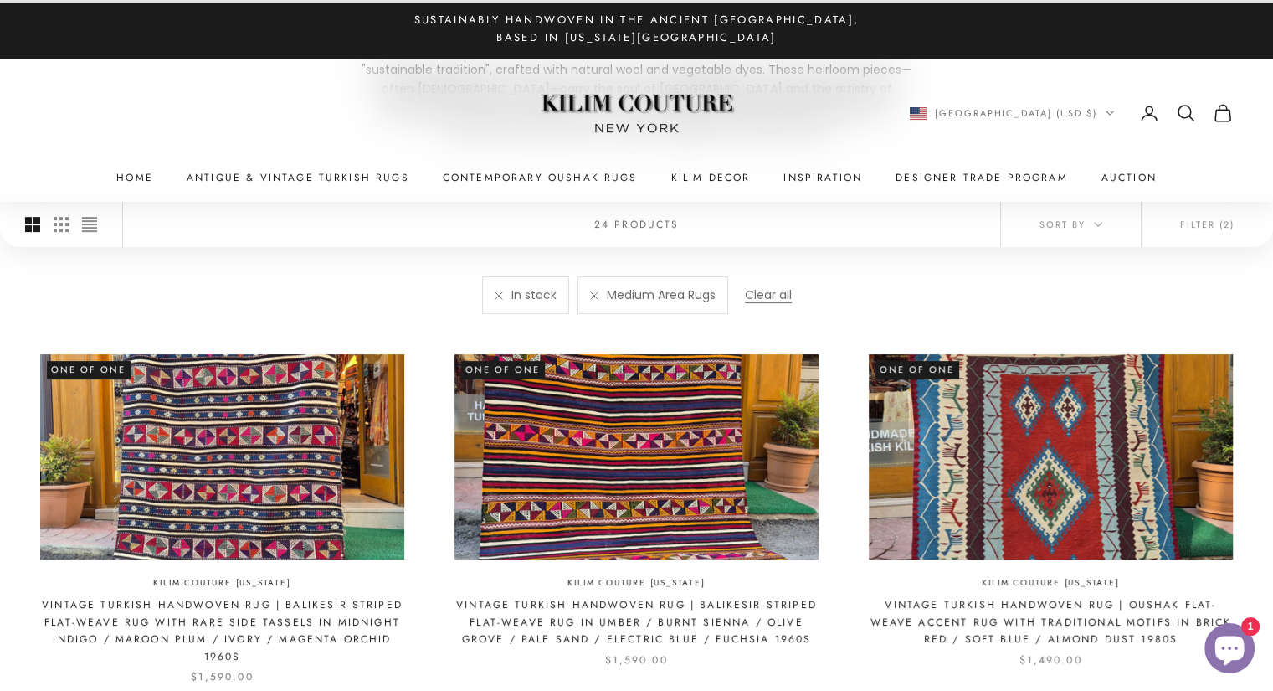
scroll to position [352, 0]
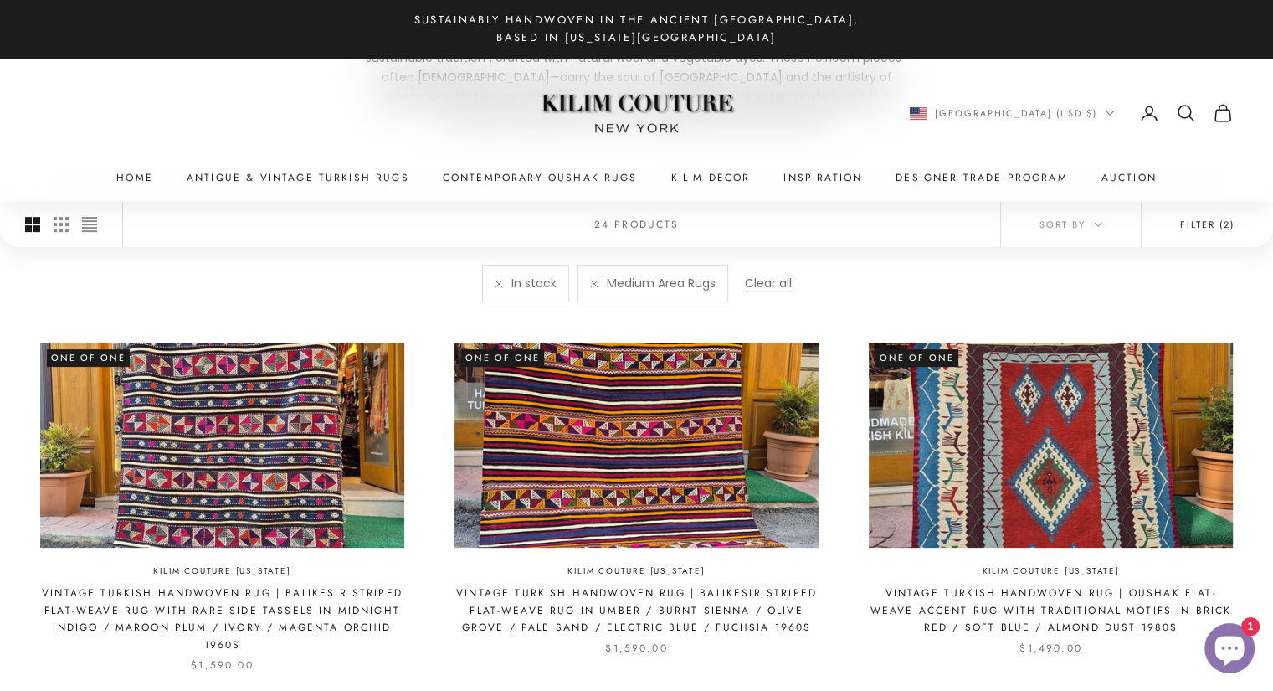
click at [1222, 224] on button "Filter (2)" at bounding box center [1207, 224] width 131 height 45
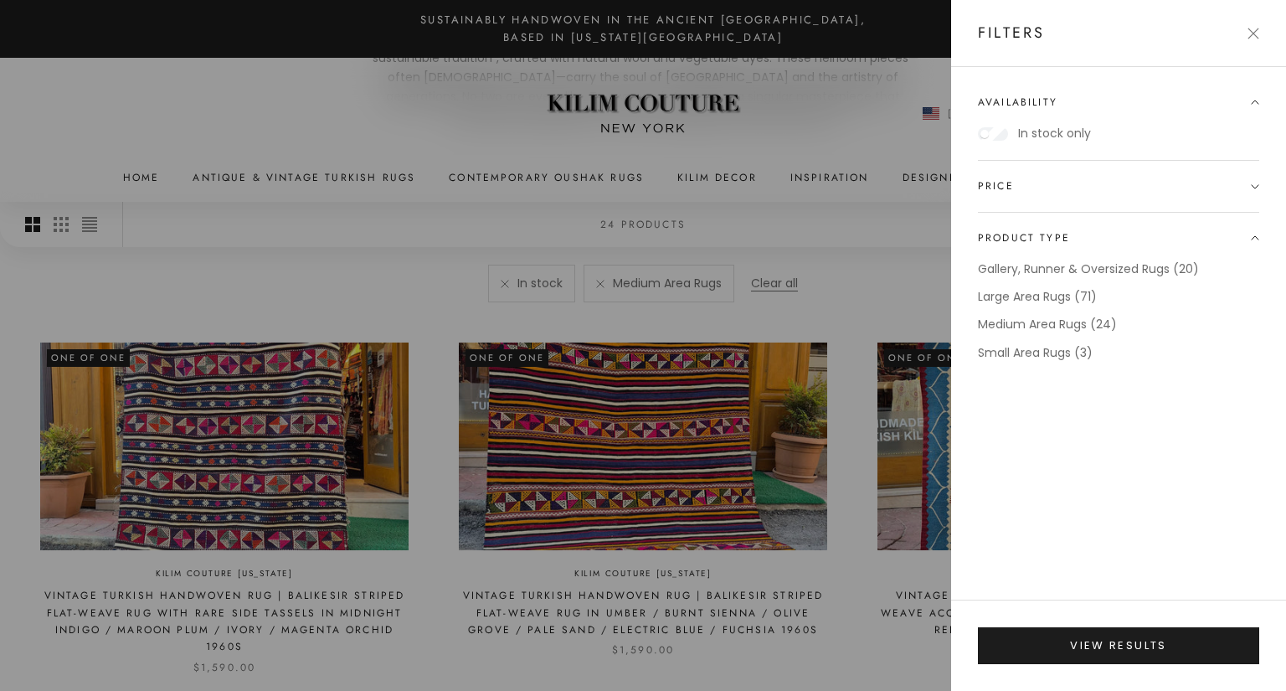
click at [1259, 33] on button "Close" at bounding box center [1253, 34] width 12 height 12
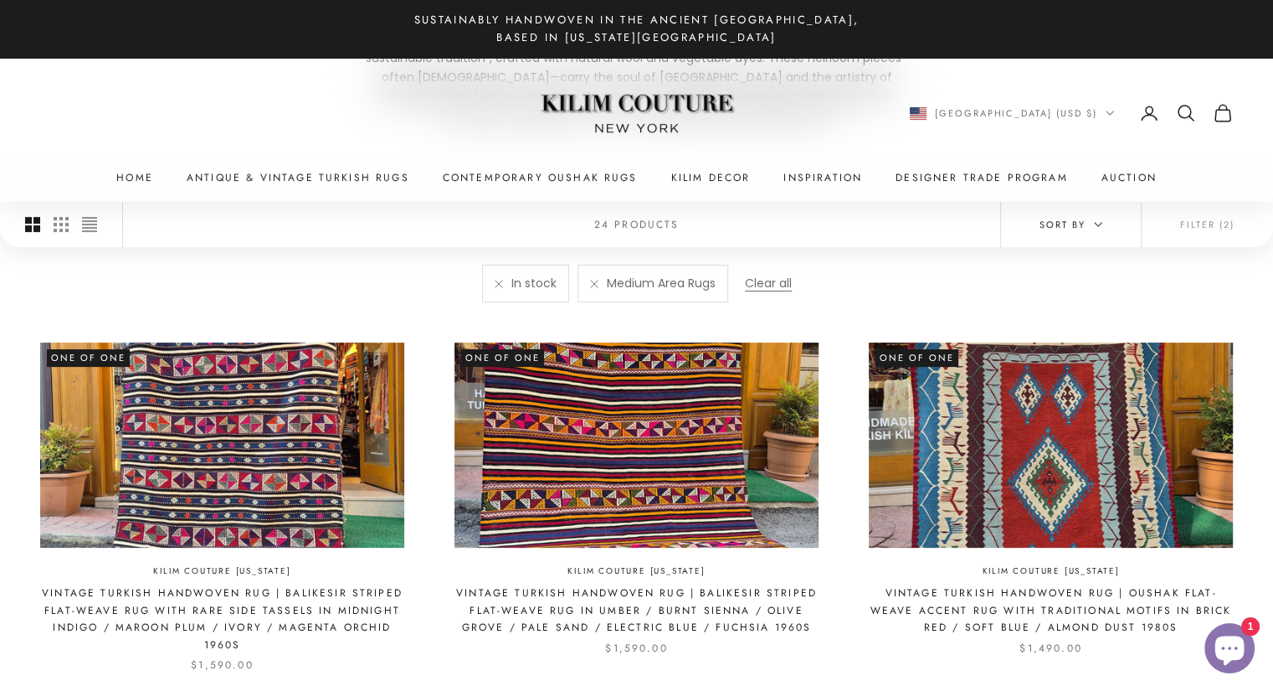
click at [1081, 238] on button "Sort by" at bounding box center [1071, 224] width 140 height 45
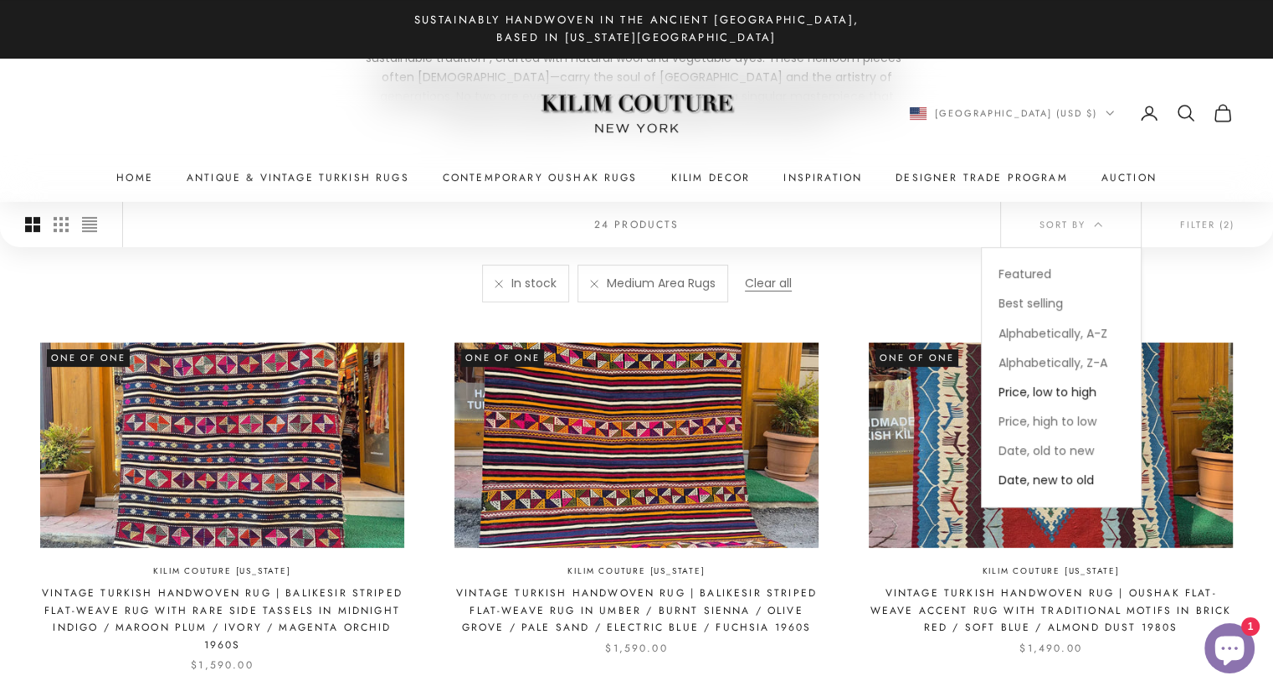
click at [1077, 390] on span "Price, low to high" at bounding box center [1048, 391] width 98 height 17
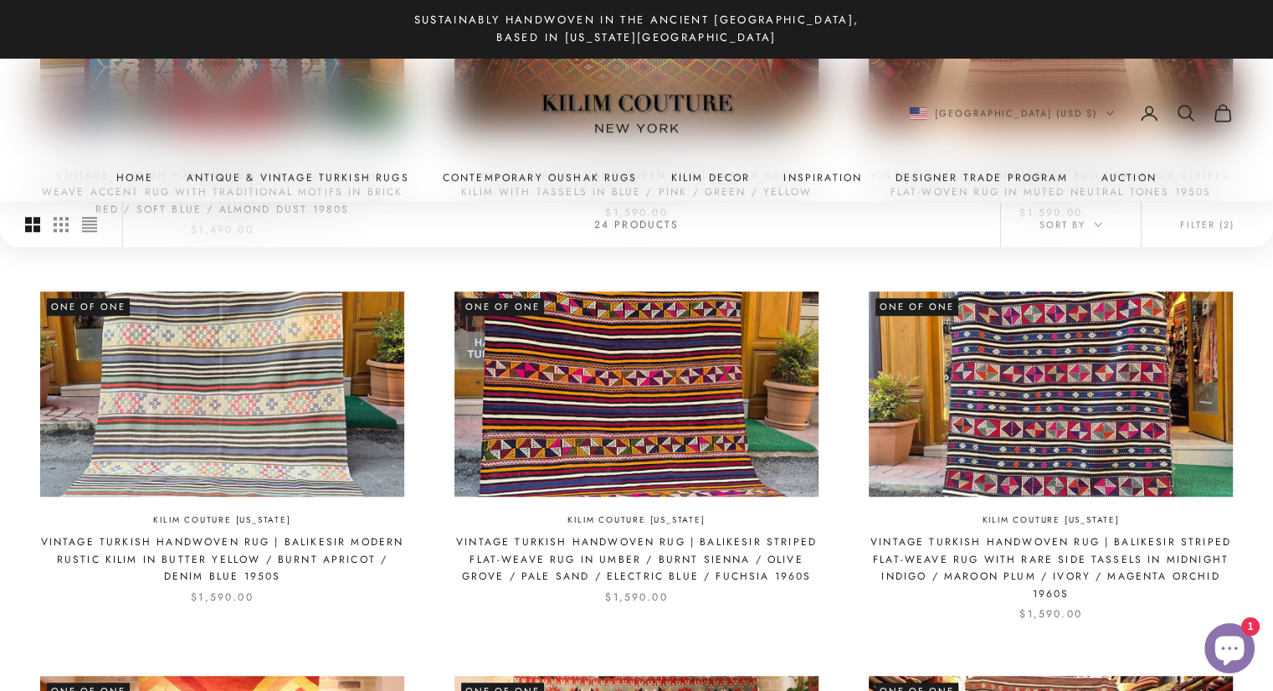
scroll to position [1132, 0]
